Goal: Task Accomplishment & Management: Complete application form

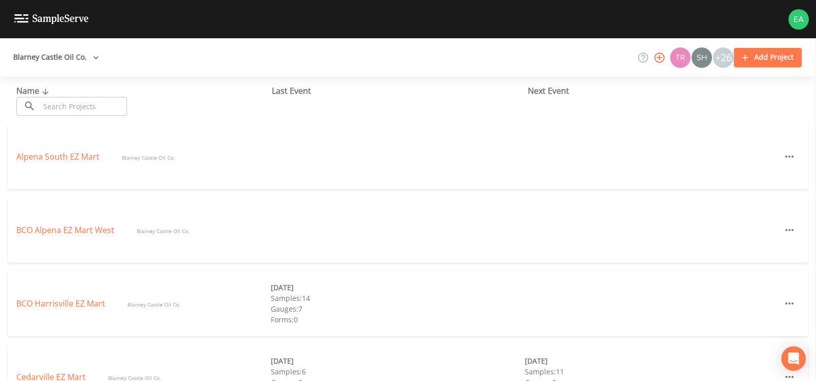
click at [206, 292] on div "BCO Harrisville EZ Mart Blarney Castle Oil Co. [DATE] Samples: 14 Gauges: 7 For…" at bounding box center [408, 303] width 800 height 65
click at [75, 300] on link "BCO Harrisville EZ Mart" at bounding box center [61, 303] width 91 height 11
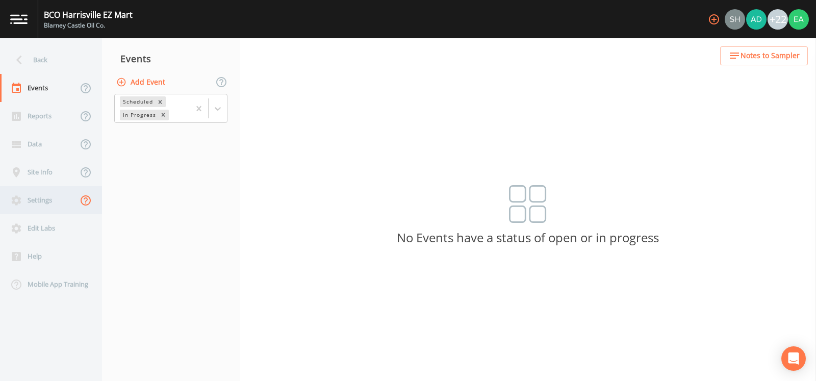
click at [82, 202] on icon at bounding box center [86, 200] width 10 height 10
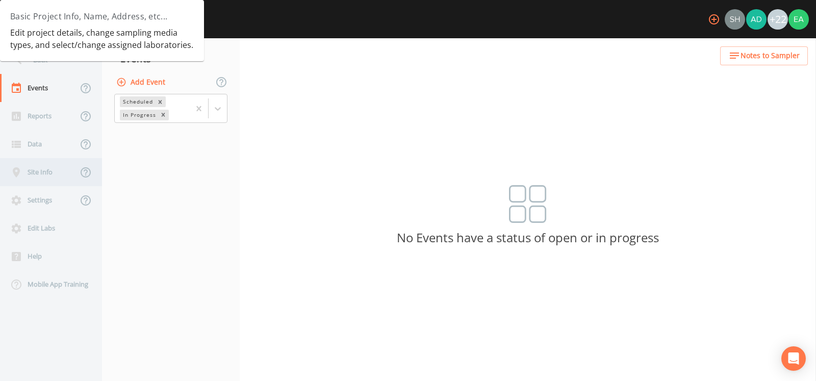
click at [49, 171] on div "Site Info" at bounding box center [39, 172] width 78 height 28
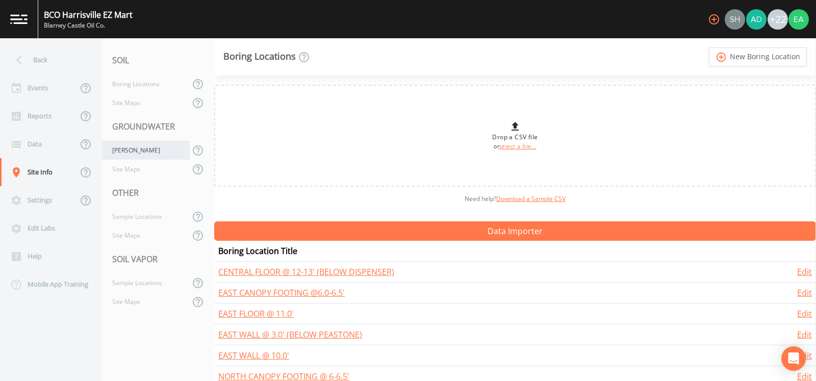
click at [126, 155] on div "[PERSON_NAME]" at bounding box center [146, 150] width 88 height 19
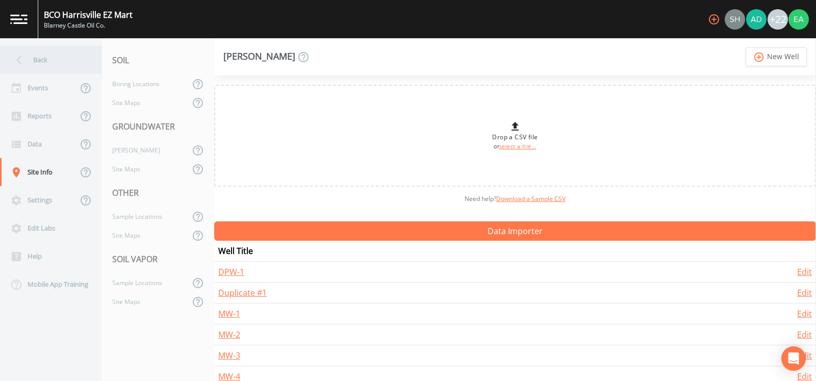
click at [17, 61] on icon at bounding box center [19, 60] width 18 height 18
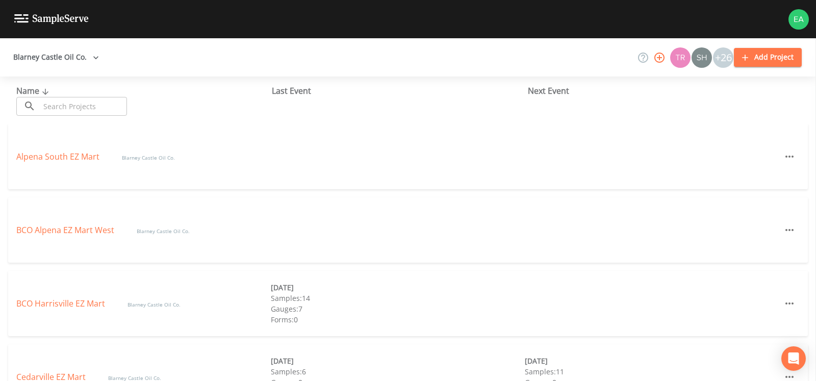
click at [26, 17] on img at bounding box center [51, 19] width 74 height 10
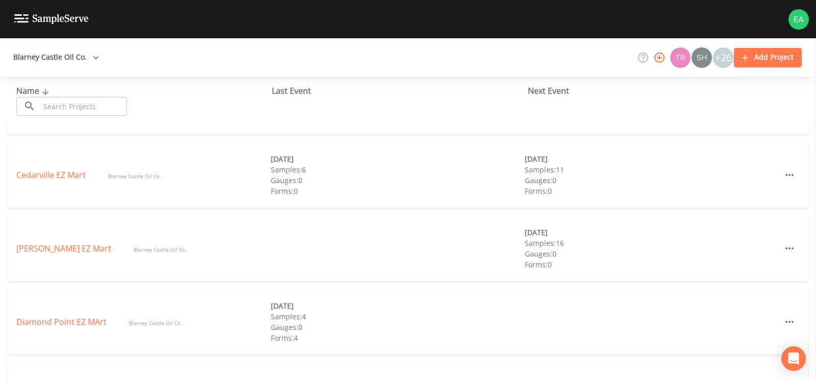
scroll to position [135, 0]
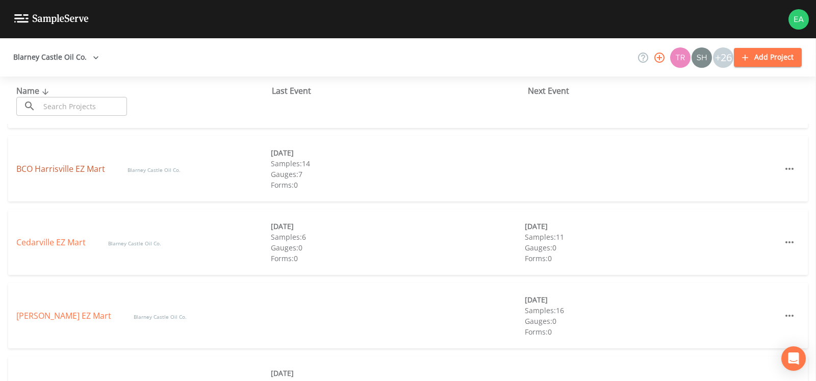
click at [60, 169] on link "BCO Harrisville EZ Mart" at bounding box center [61, 168] width 91 height 11
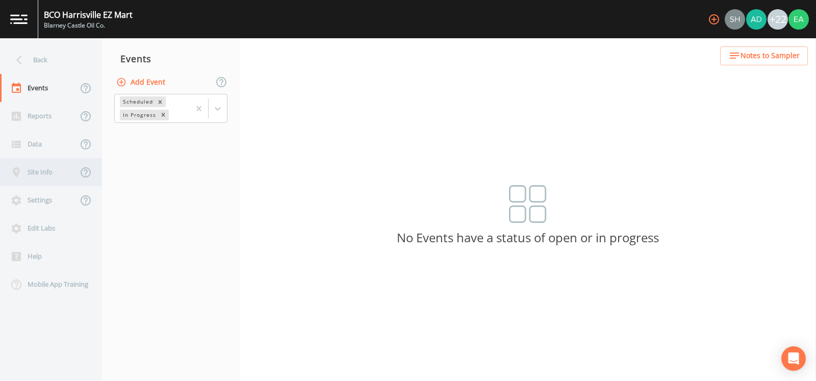
click at [41, 175] on div "Site Info" at bounding box center [39, 172] width 78 height 28
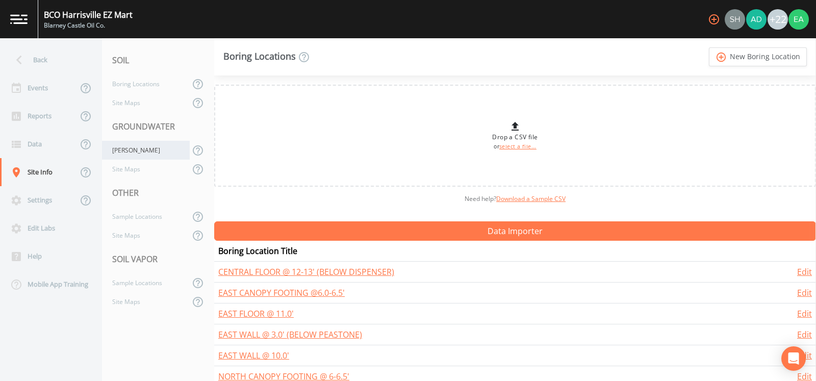
click at [116, 154] on div "[PERSON_NAME]" at bounding box center [146, 150] width 88 height 19
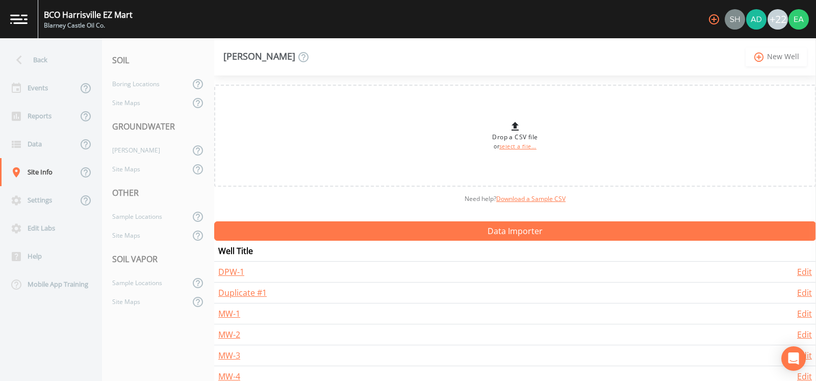
click at [774, 50] on link "add_circle_outline New Well" at bounding box center [776, 56] width 61 height 19
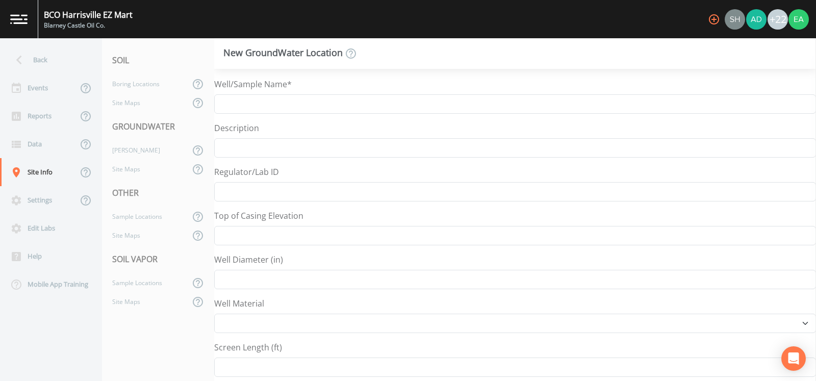
select select "Other"
click at [249, 107] on input "Well/Sample Name*" at bounding box center [515, 103] width 602 height 19
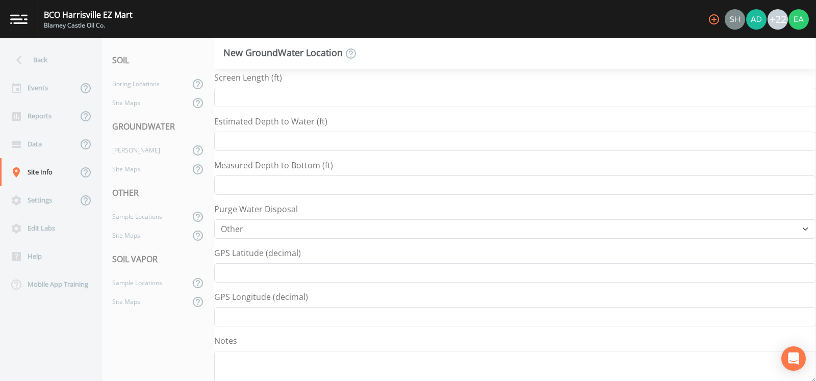
scroll to position [310, 0]
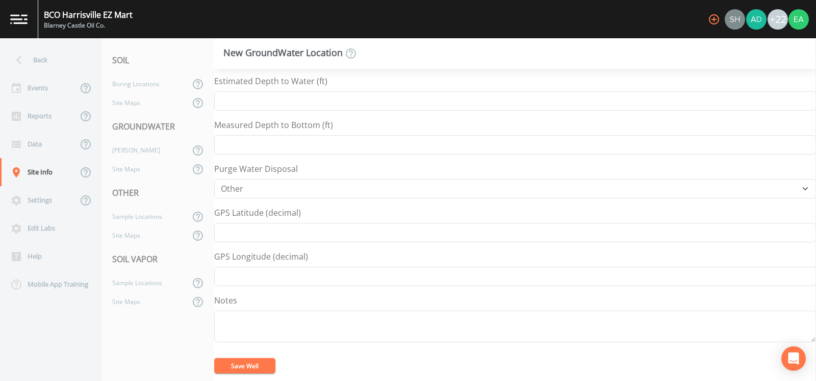
type input "TAW-1"
click at [255, 365] on button "Save Well" at bounding box center [244, 365] width 61 height 15
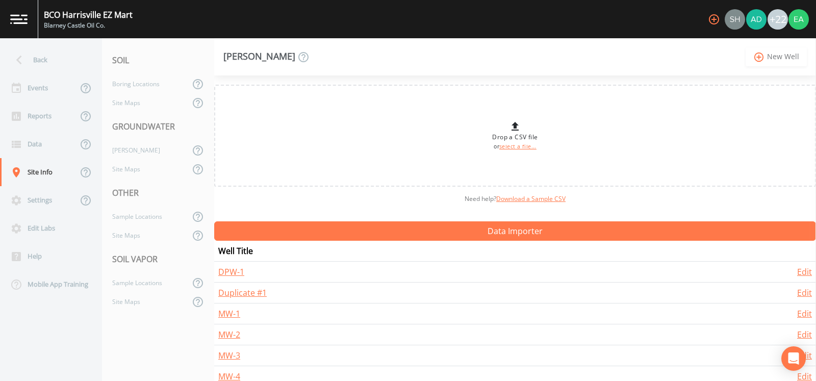
click at [773, 58] on link "add_circle_outline New Well" at bounding box center [776, 56] width 61 height 19
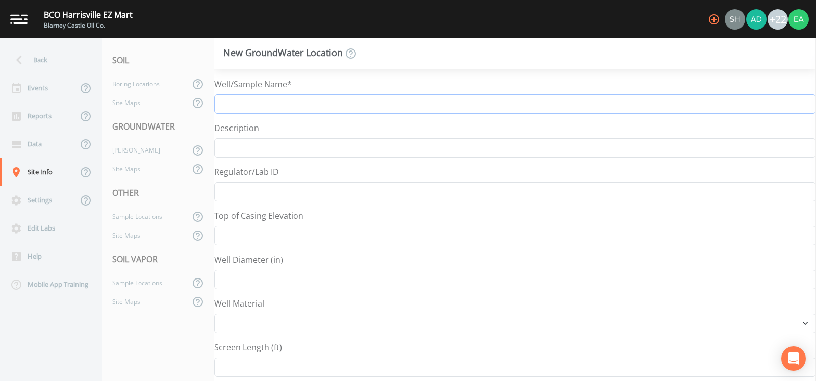
click at [253, 109] on input "Well/Sample Name*" at bounding box center [515, 103] width 602 height 19
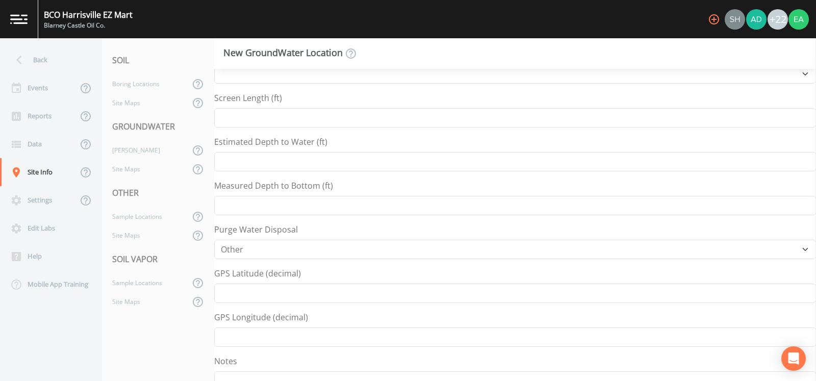
scroll to position [310, 0]
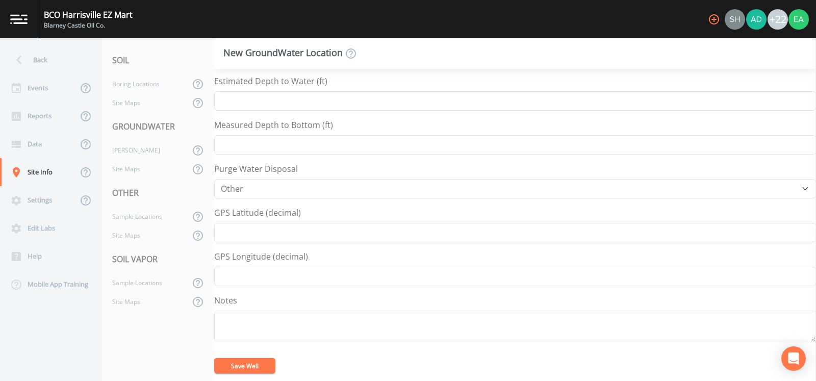
type input "TAW-2"
click at [234, 364] on button "Save Well" at bounding box center [244, 365] width 61 height 15
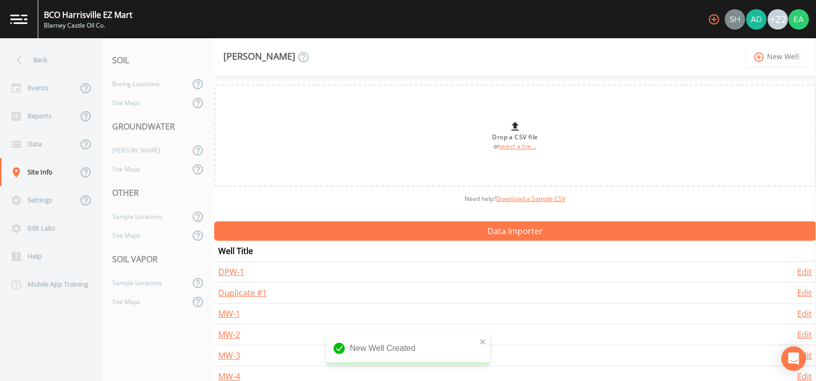
click at [755, 52] on icon "add_circle_outline" at bounding box center [760, 57] width 12 height 11
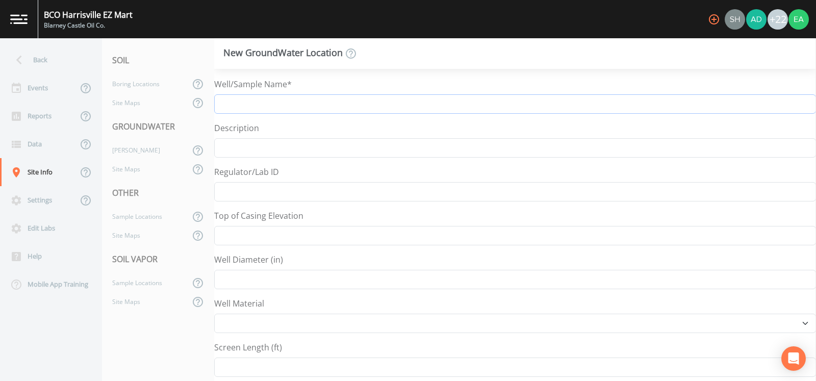
click at [284, 108] on input "Well/Sample Name*" at bounding box center [515, 103] width 602 height 19
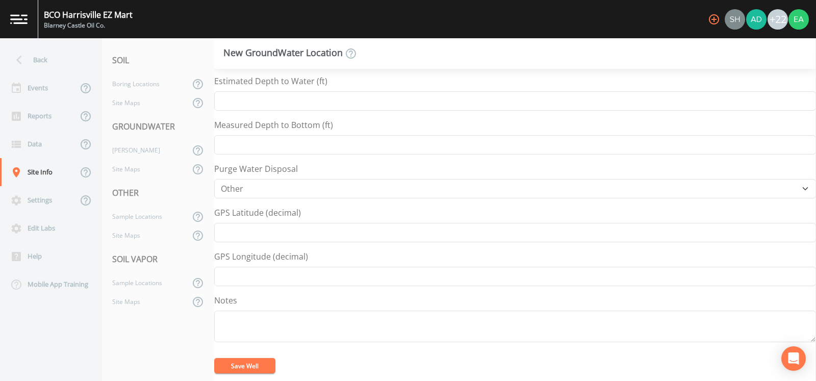
type input "TAW-3"
click at [255, 361] on button "Save Well" at bounding box center [244, 365] width 61 height 15
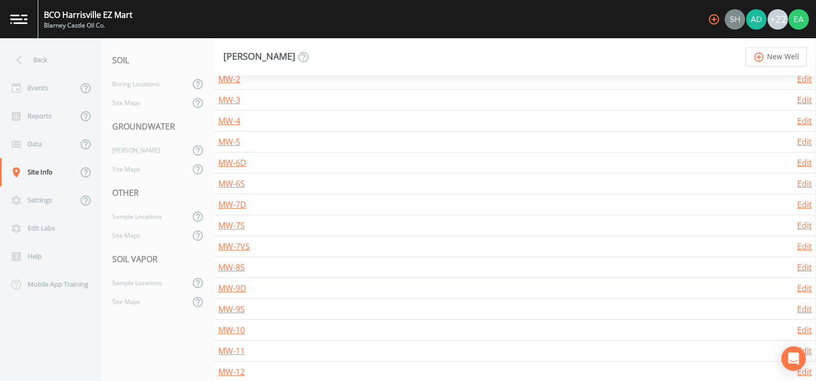
scroll to position [142, 0]
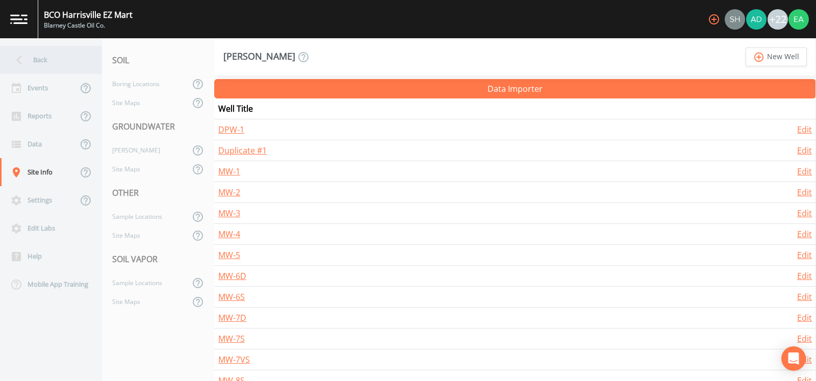
click at [24, 60] on icon at bounding box center [19, 60] width 18 height 18
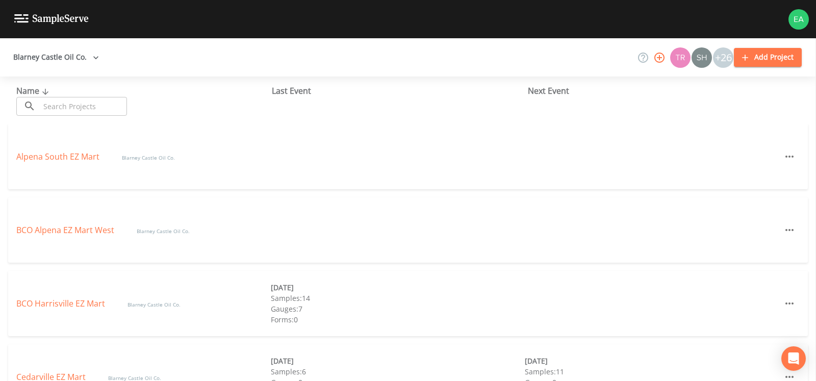
click at [798, 24] on img at bounding box center [799, 19] width 20 height 20
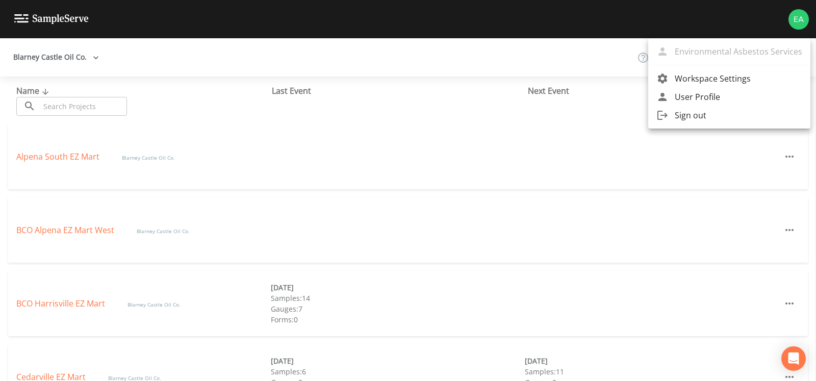
click at [676, 118] on span "Sign out" at bounding box center [739, 115] width 128 height 12
